Goal: Check status: Check status

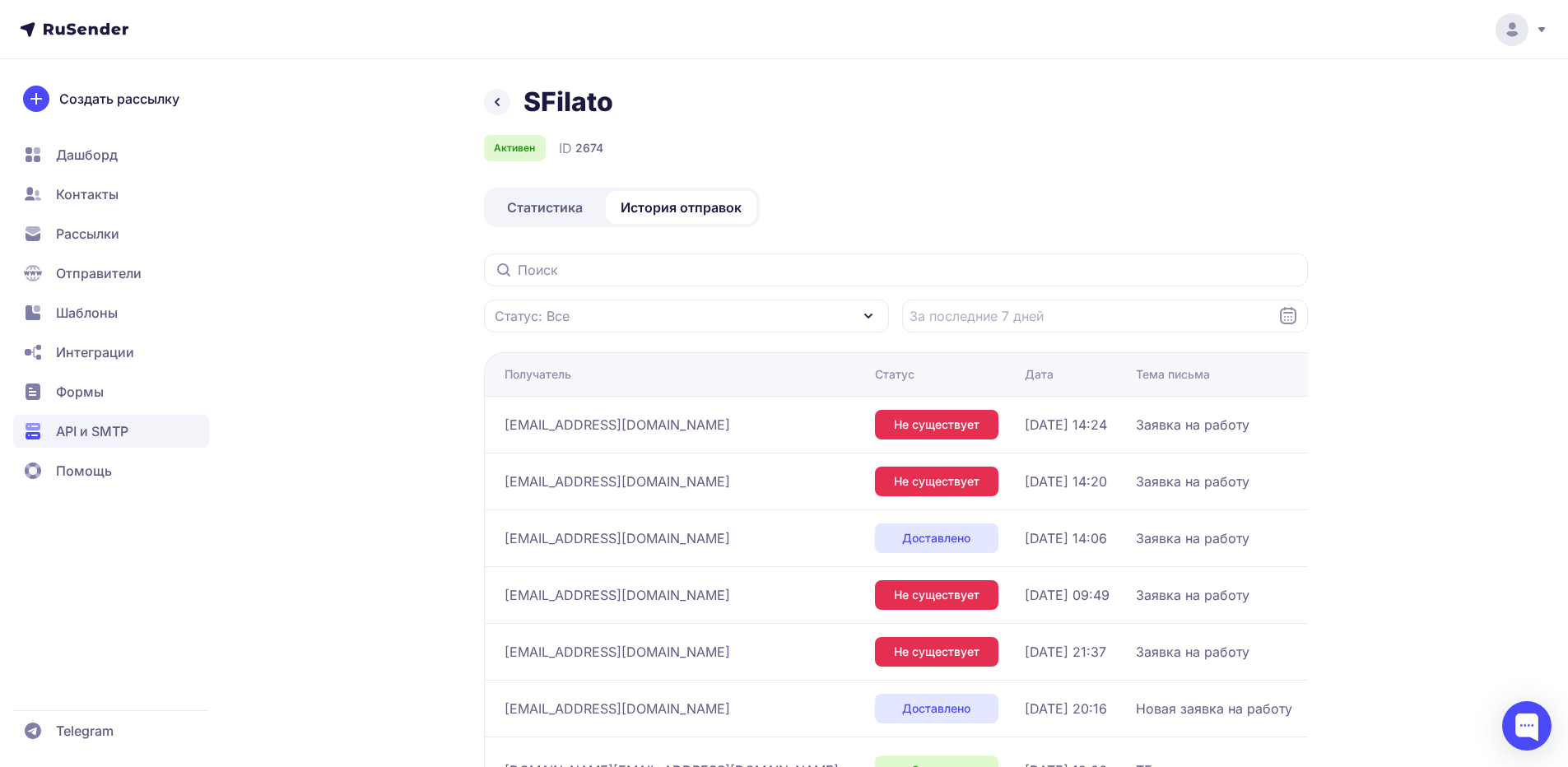
click at [550, 209] on span "Статистика" at bounding box center [544, 207] width 76 height 20
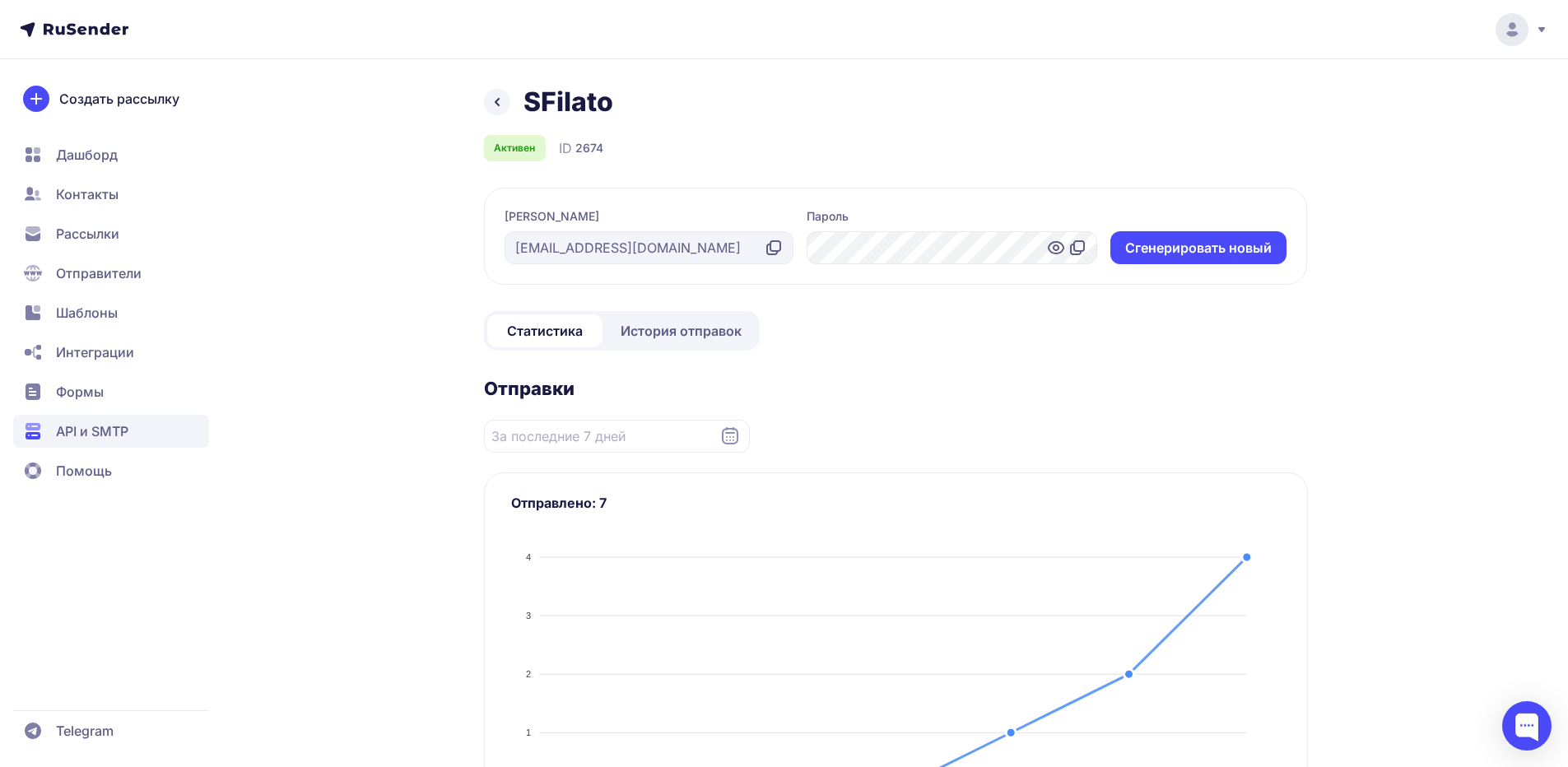
click at [649, 321] on span "История отправок" at bounding box center [680, 330] width 121 height 20
